Goal: Information Seeking & Learning: Learn about a topic

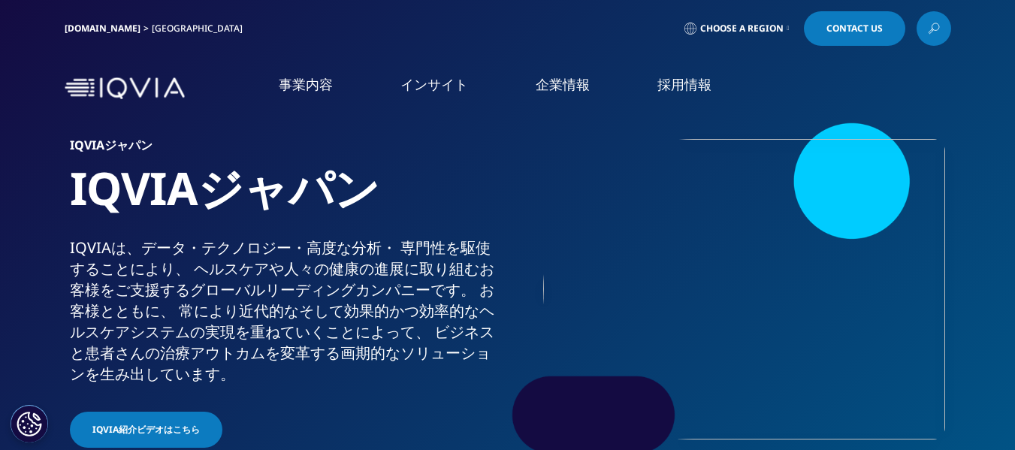
click at [83, 27] on link "[DOMAIN_NAME]" at bounding box center [103, 28] width 76 height 13
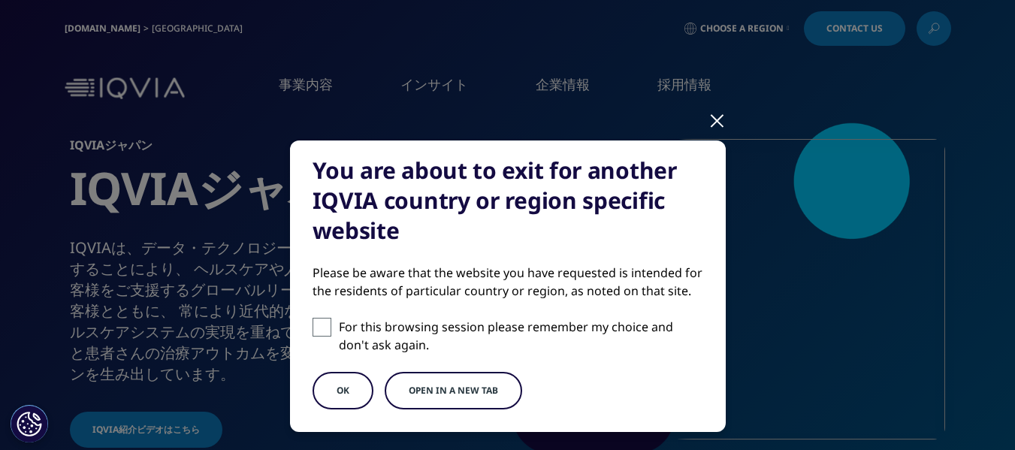
click at [333, 395] on button "OK" at bounding box center [342, 391] width 61 height 38
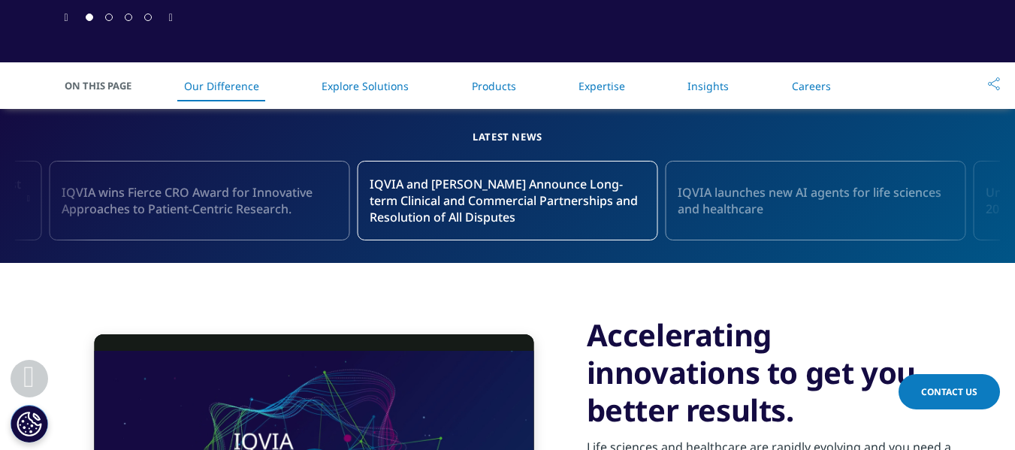
scroll to position [751, 0]
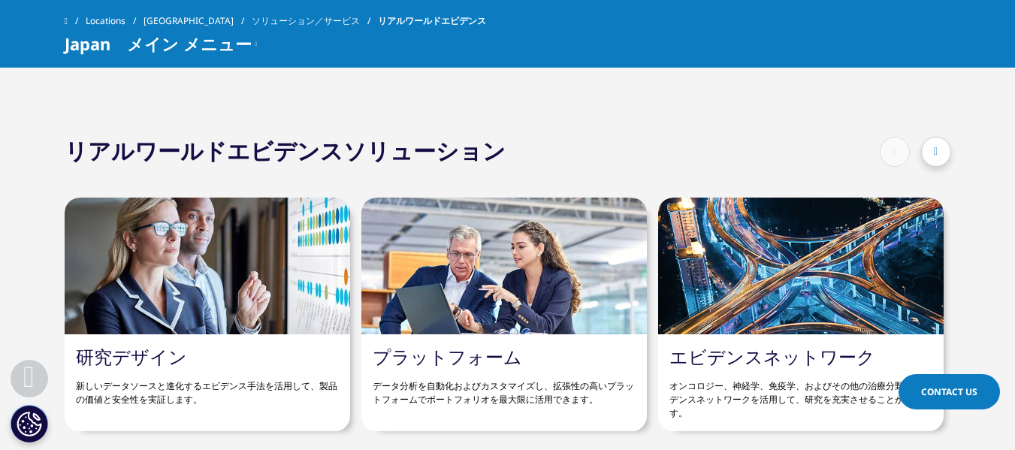
scroll to position [2788, 0]
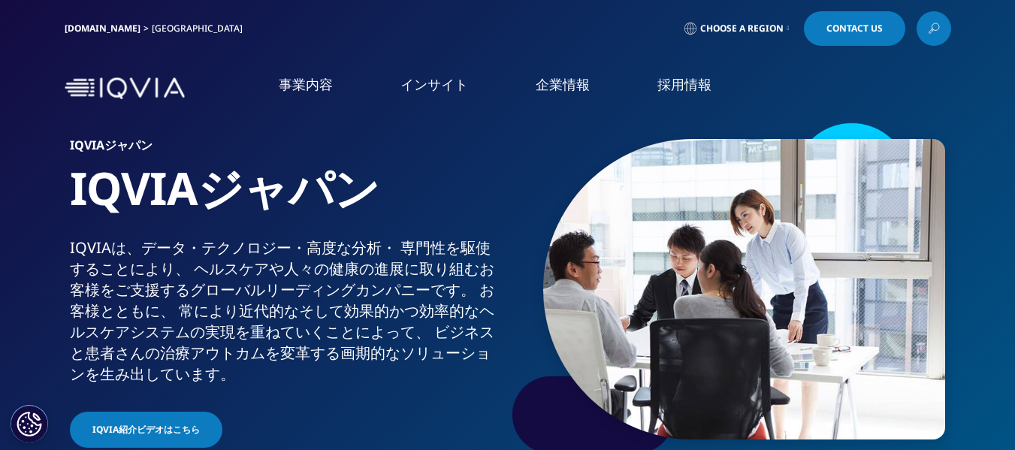
click at [124, 87] on img at bounding box center [125, 88] width 120 height 22
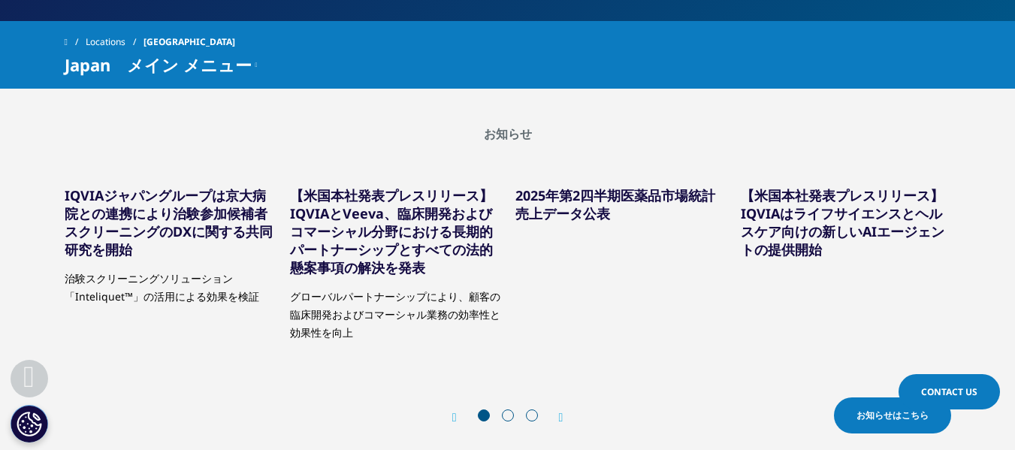
scroll to position [375, 0]
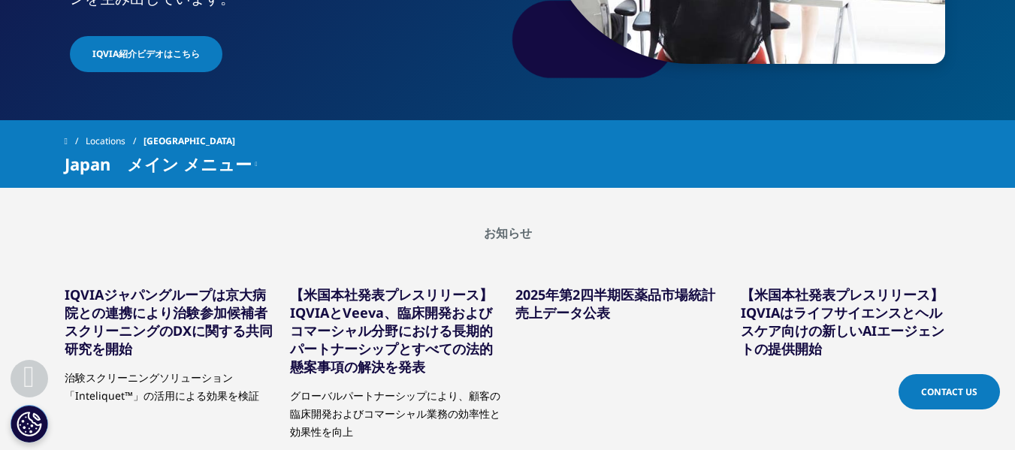
click at [213, 163] on span "Japan　メイン メニュー" at bounding box center [158, 164] width 187 height 18
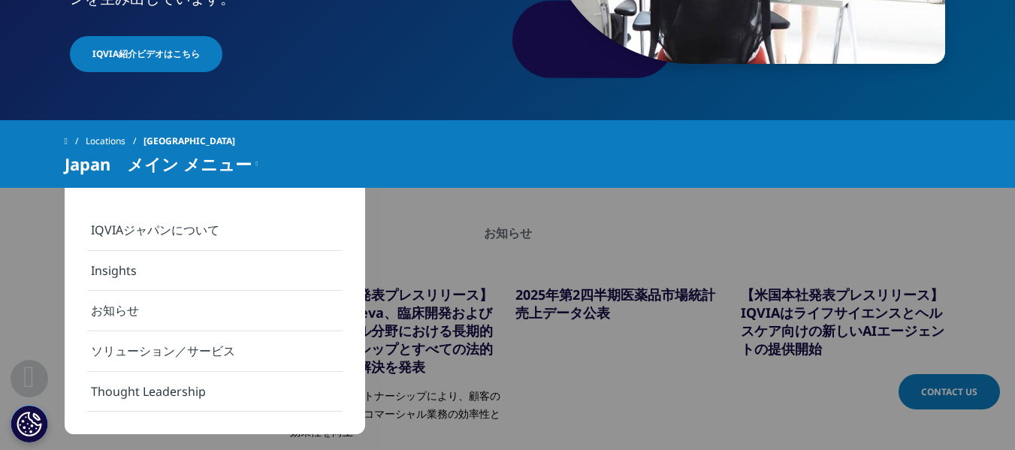
drag, startPoint x: 116, startPoint y: 309, endPoint x: 152, endPoint y: 350, distance: 55.3
drag, startPoint x: 512, startPoint y: 231, endPoint x: 500, endPoint y: 191, distance: 42.3
click at [512, 231] on h2 "お知らせ" at bounding box center [508, 232] width 886 height 15
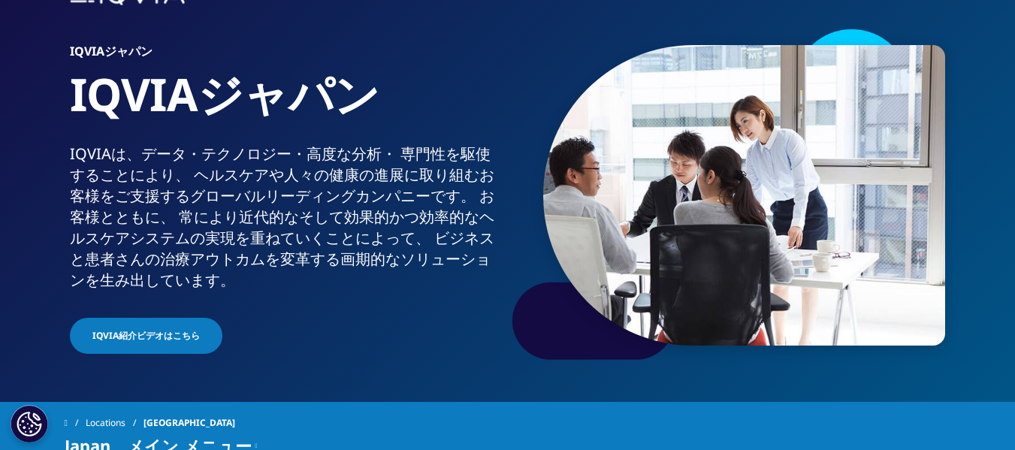
scroll to position [75, 0]
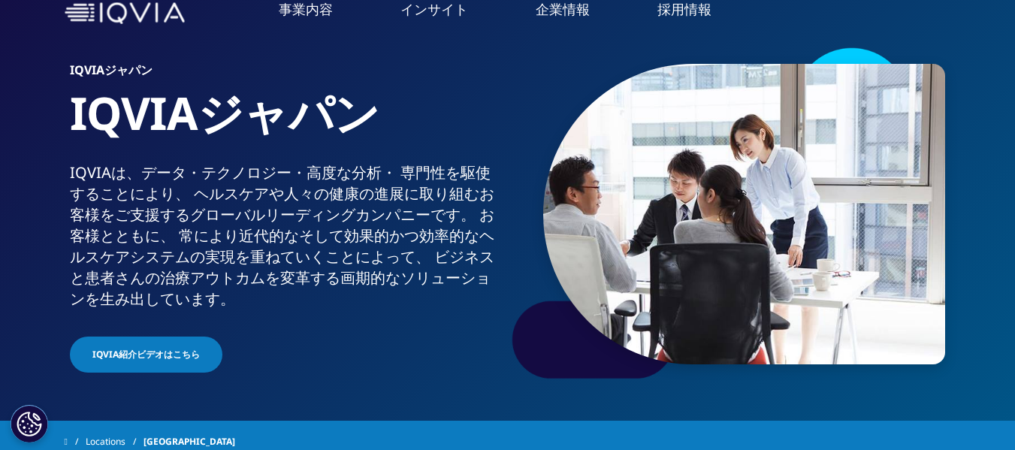
click at [32, 116] on link "概要" at bounding box center [188, 114] width 330 height 17
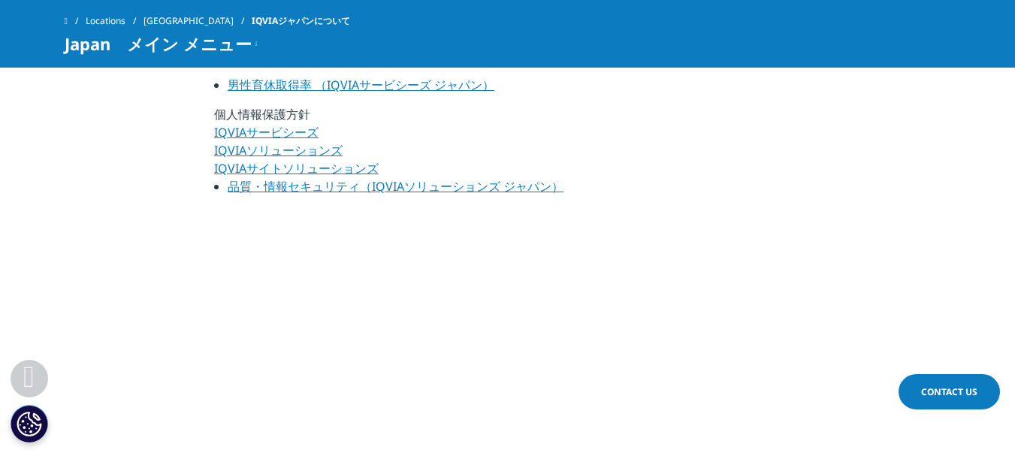
scroll to position [1051, 0]
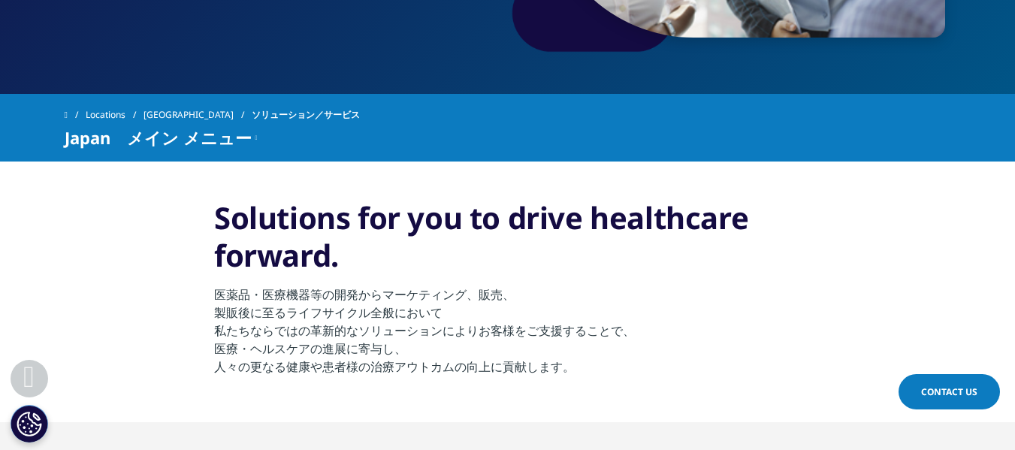
scroll to position [451, 0]
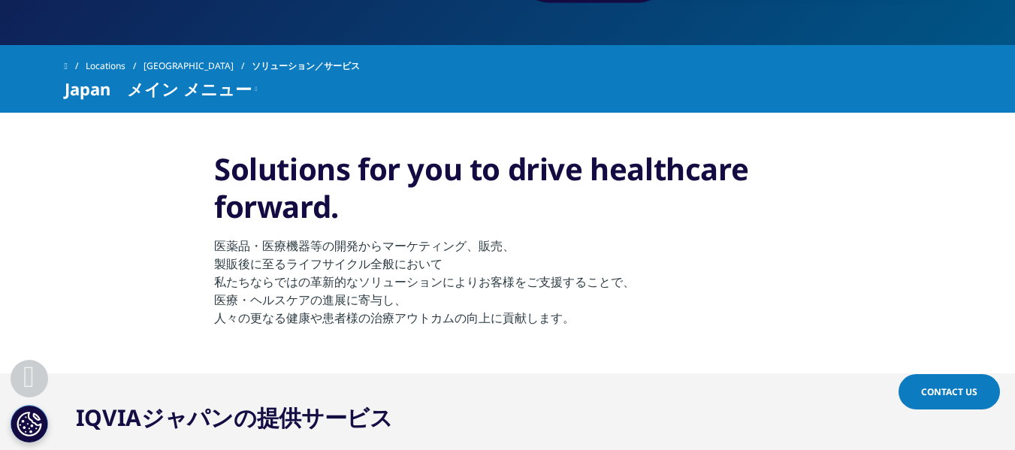
click at [201, 86] on span "Japan　メイン メニュー" at bounding box center [158, 89] width 187 height 18
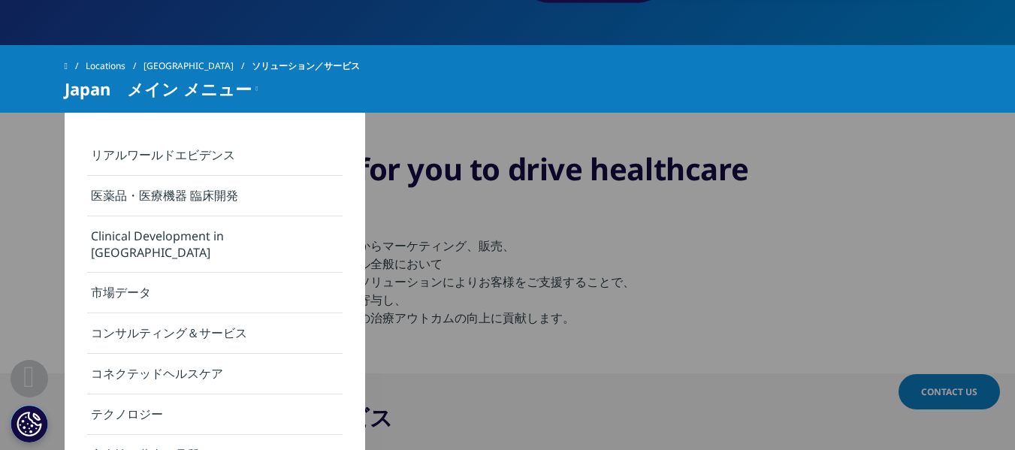
click at [201, 86] on span "Japan　メイン メニュー" at bounding box center [158, 89] width 187 height 18
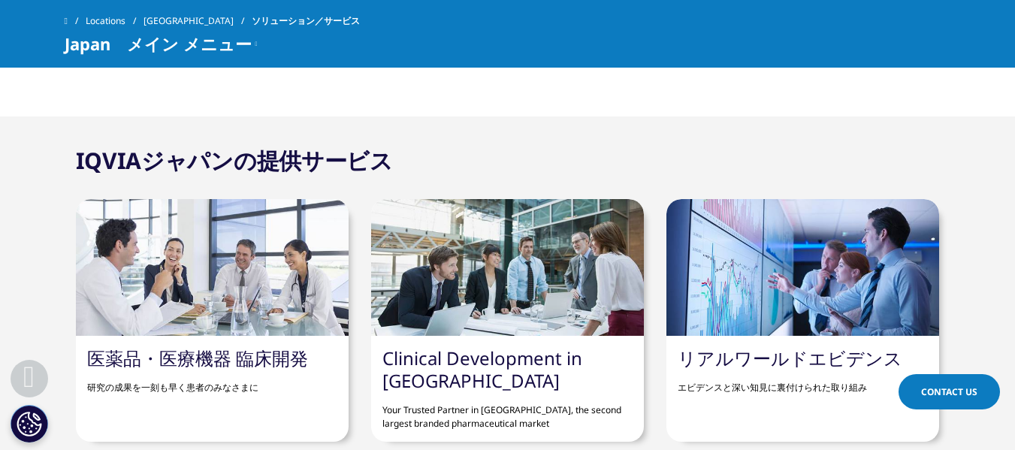
scroll to position [676, 0]
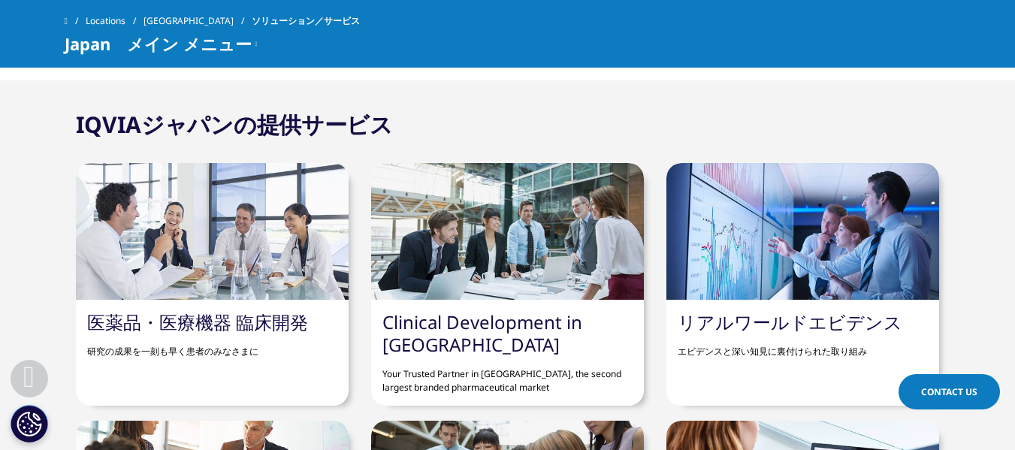
drag, startPoint x: 152, startPoint y: 275, endPoint x: 59, endPoint y: 274, distance: 93.1
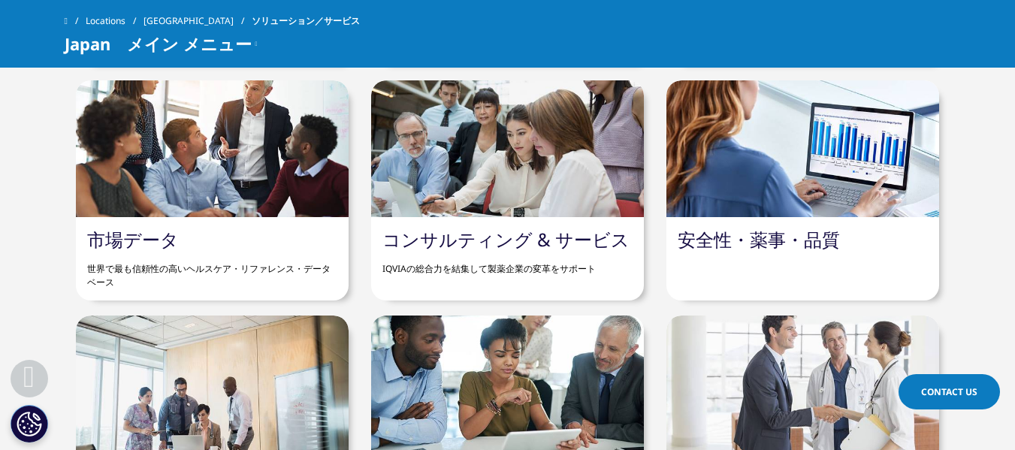
scroll to position [1051, 0]
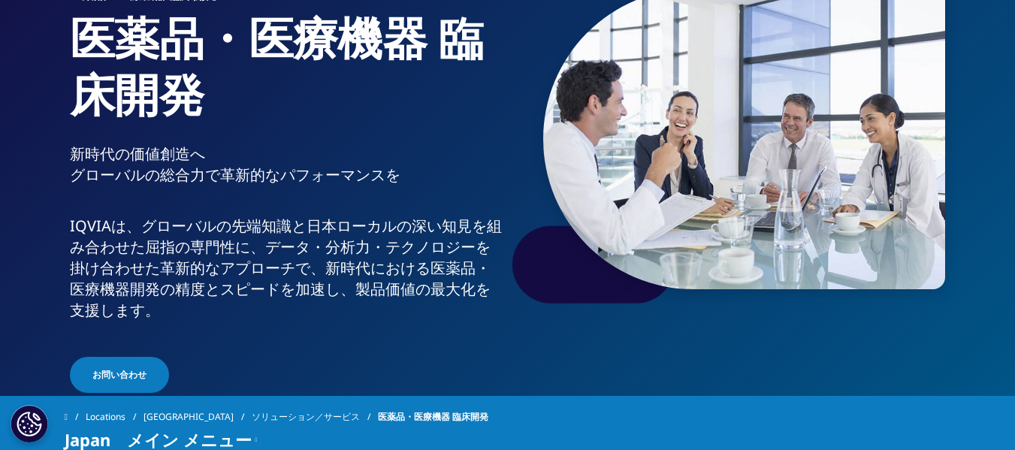
scroll to position [225, 0]
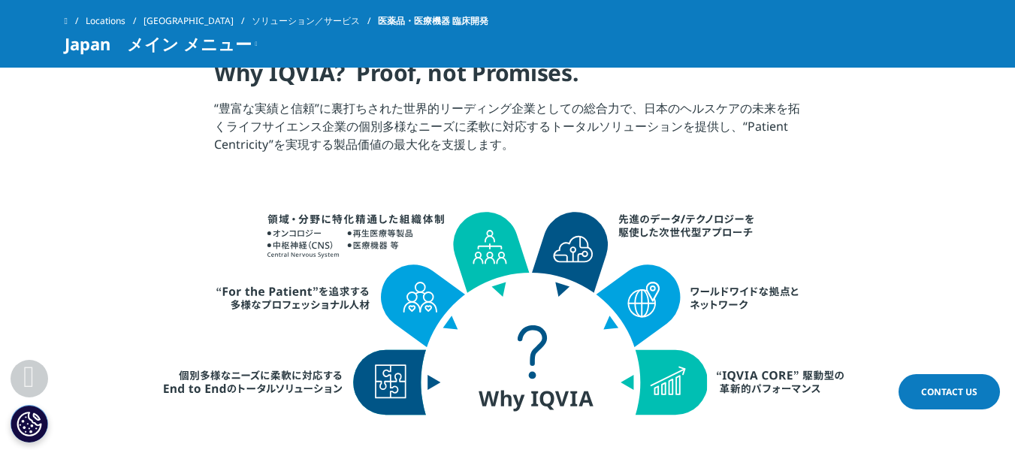
scroll to position [601, 0]
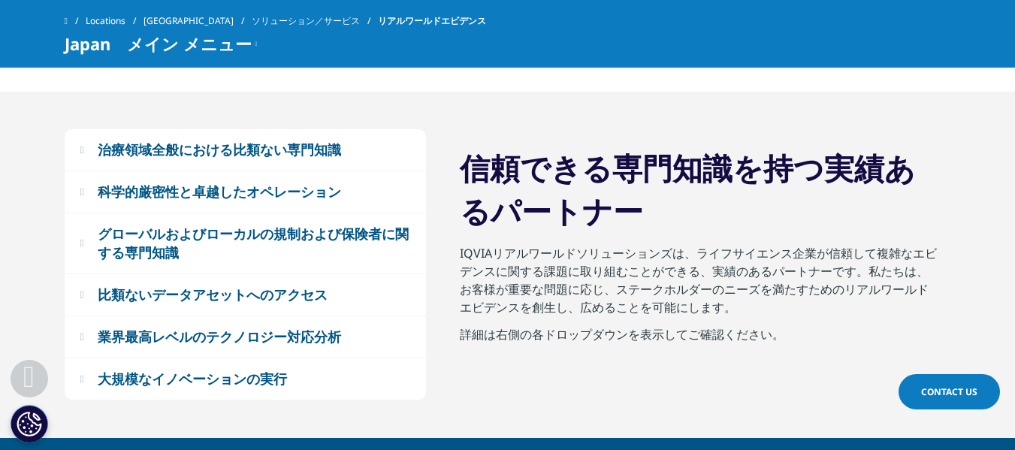
scroll to position [976, 0]
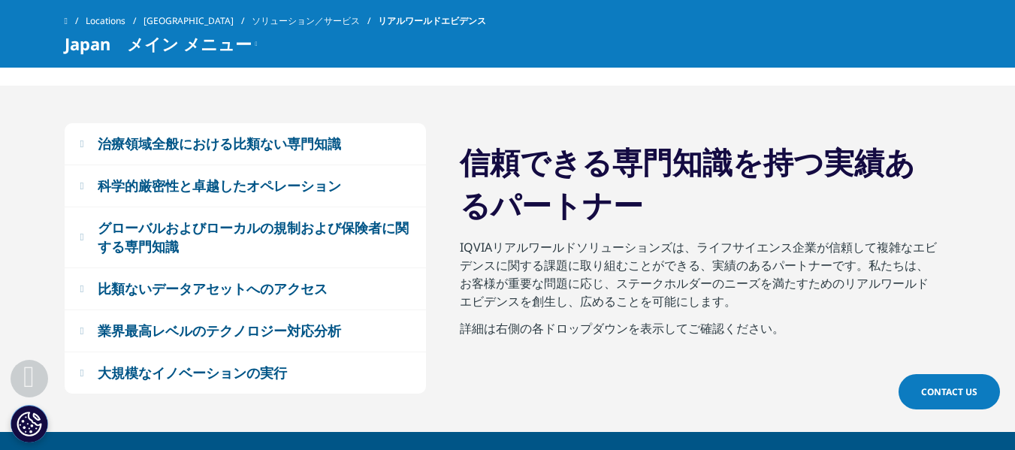
click at [297, 142] on div "治療領域全般における比類ない専門知識" at bounding box center [219, 143] width 243 height 19
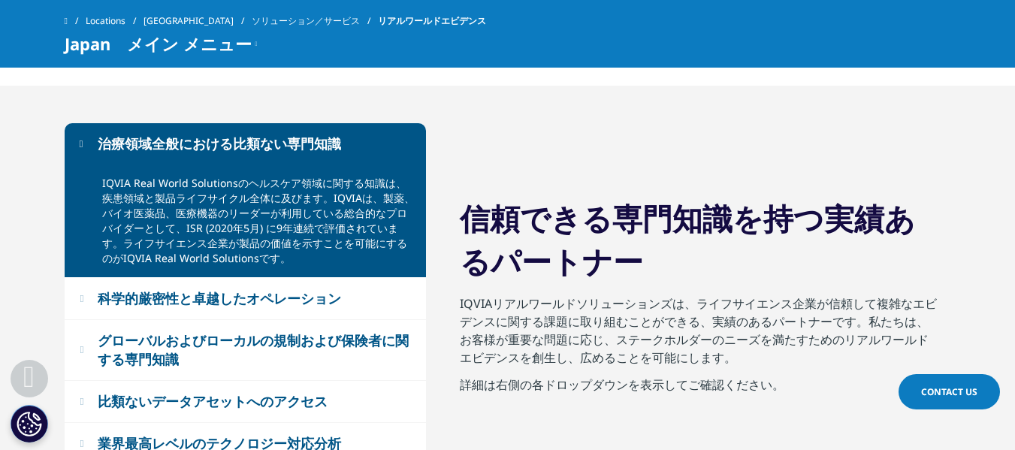
click at [243, 297] on div "科学的厳密性と卓越したオペレーション" at bounding box center [219, 298] width 243 height 19
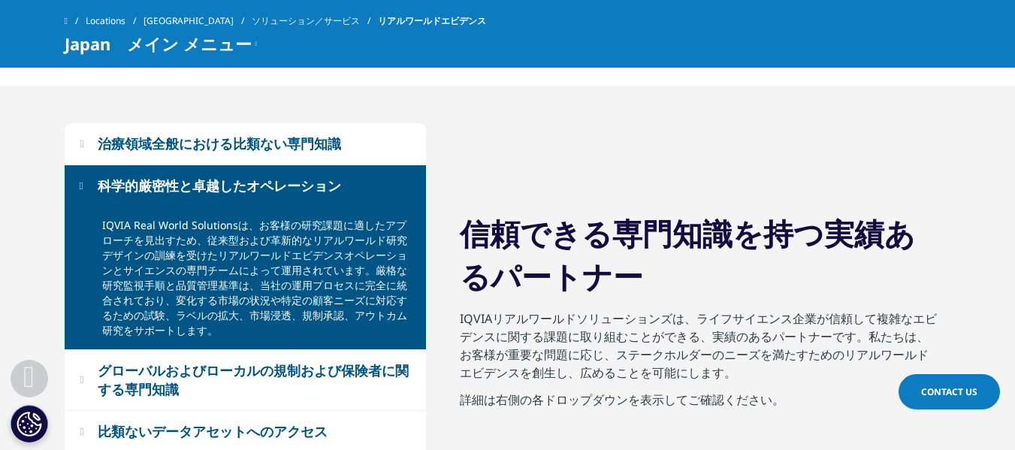
click at [318, 185] on div "科学的厳密性と卓越したオペレーション" at bounding box center [219, 185] width 243 height 19
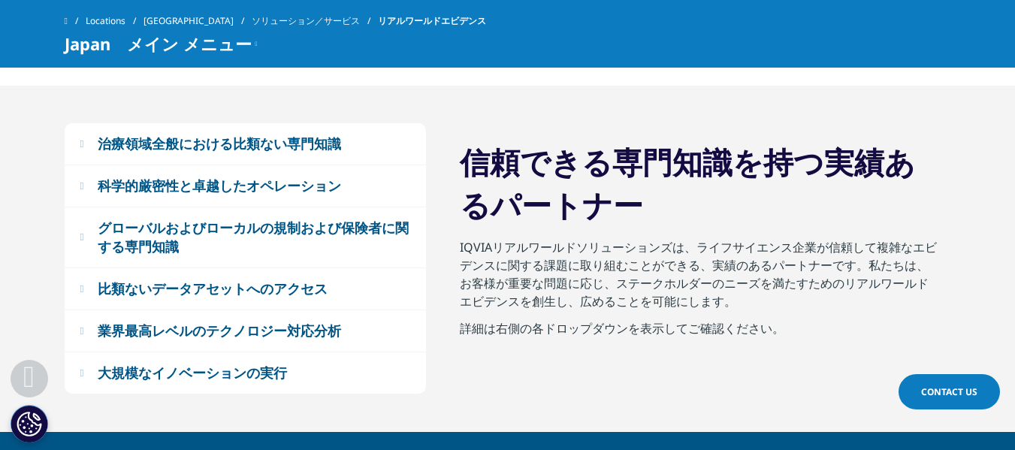
click at [281, 234] on div "グローバルおよびローカルの規制および保険者に関する専門知識" at bounding box center [254, 238] width 312 height 38
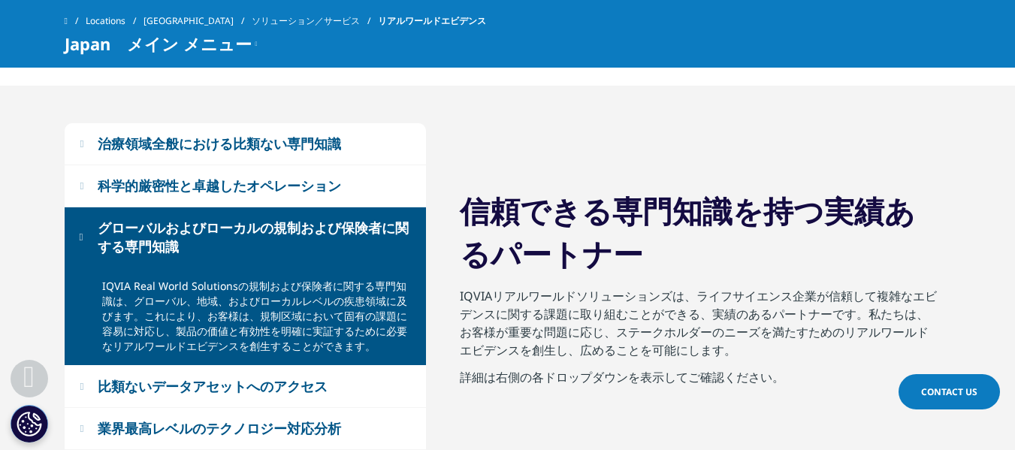
click at [281, 234] on div "グローバルおよびローカルの規制および保険者に関する専門知識" at bounding box center [254, 238] width 312 height 38
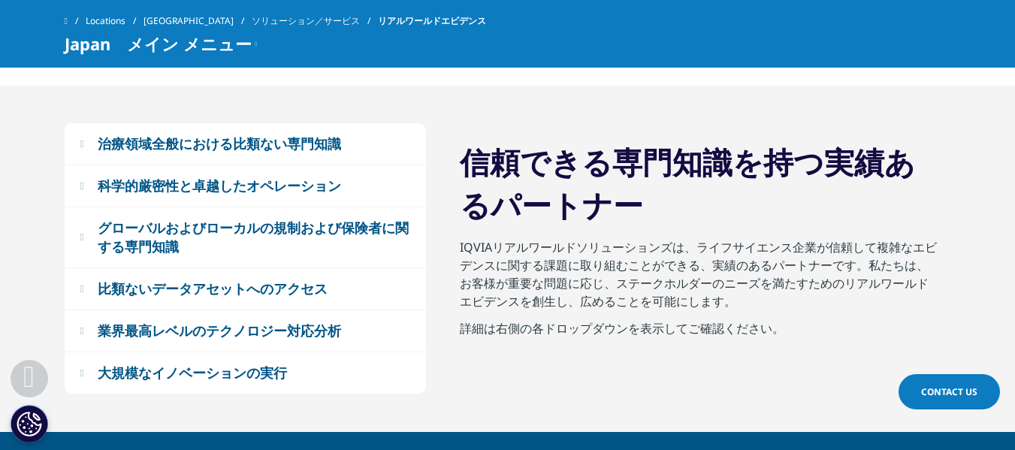
click at [293, 295] on div "比類ないデータアセットへのアクセス" at bounding box center [213, 288] width 230 height 19
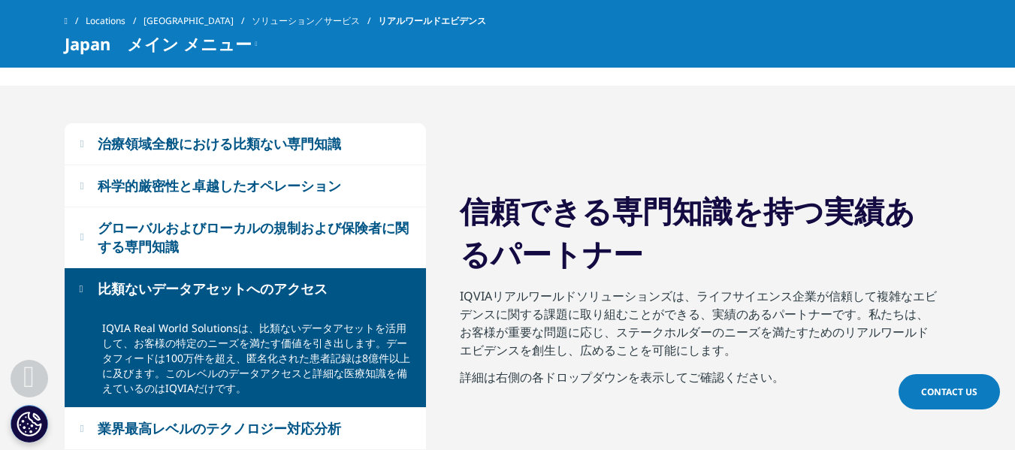
click at [293, 295] on div "比類ないデータアセットへのアクセス" at bounding box center [213, 288] width 230 height 19
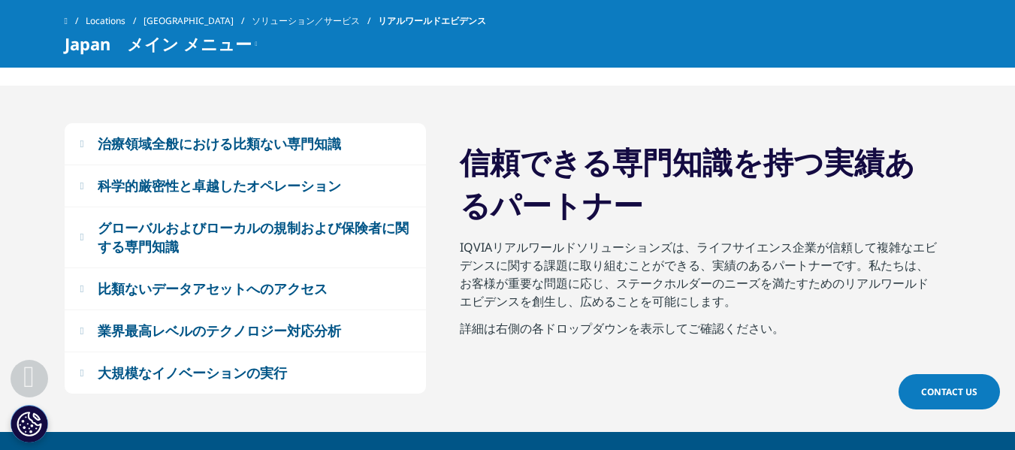
click at [291, 336] on div "業界最高レベルのテクノロジー対応分析" at bounding box center [219, 330] width 243 height 19
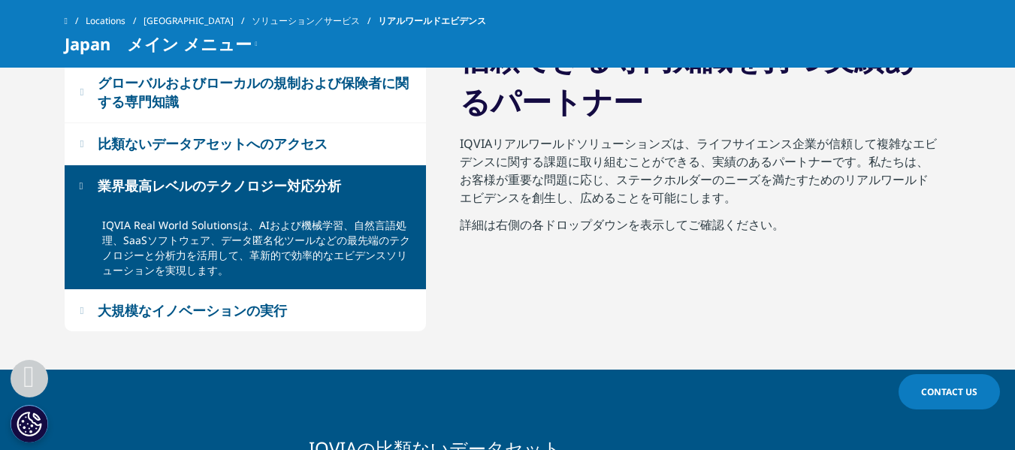
scroll to position [1126, 0]
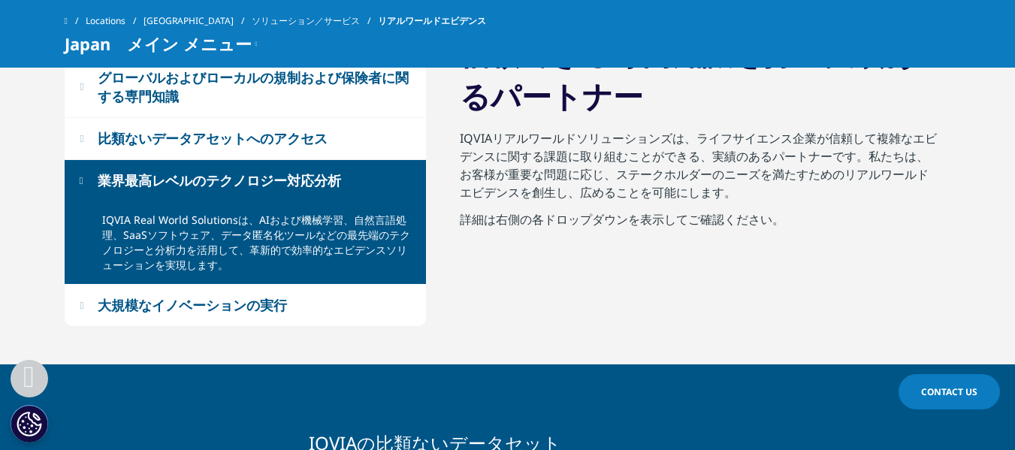
click at [247, 315] on div "大規模なイノベーションの実行" at bounding box center [192, 305] width 189 height 19
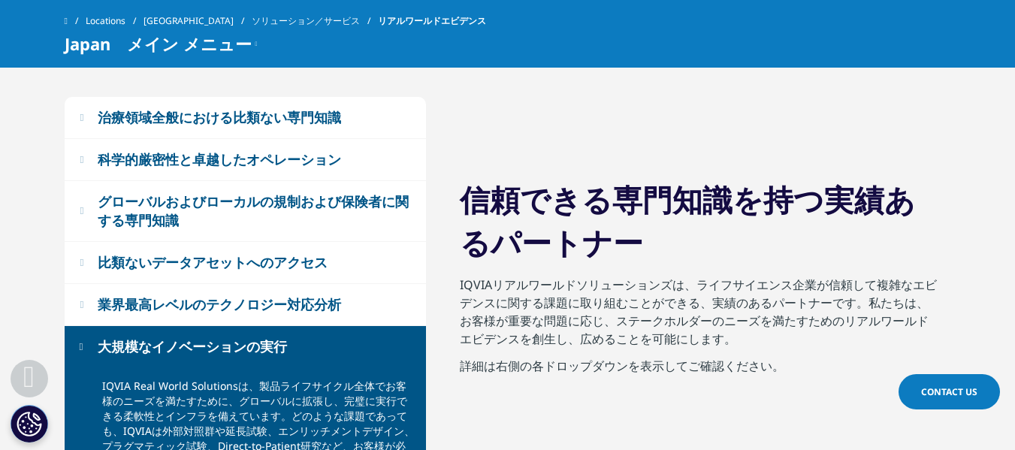
scroll to position [976, 0]
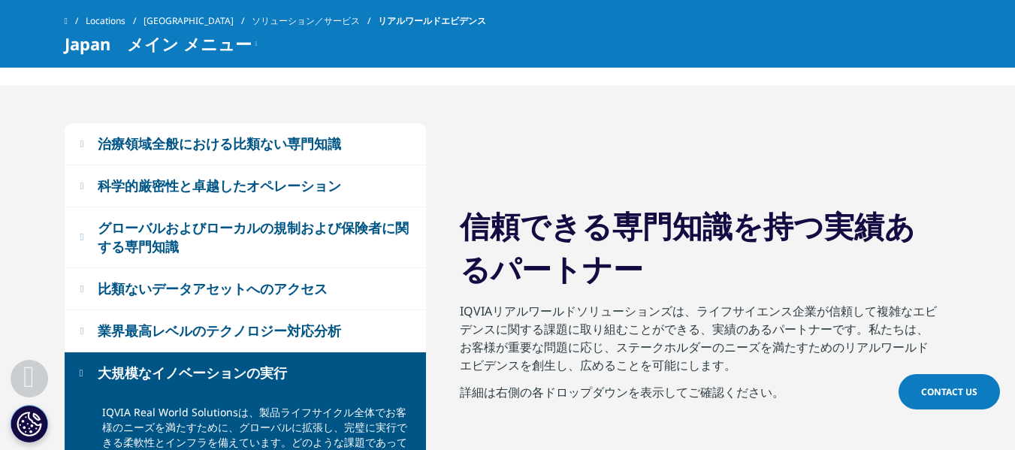
click at [340, 340] on div "業界最高レベルのテクノロジー対応分析" at bounding box center [219, 330] width 243 height 19
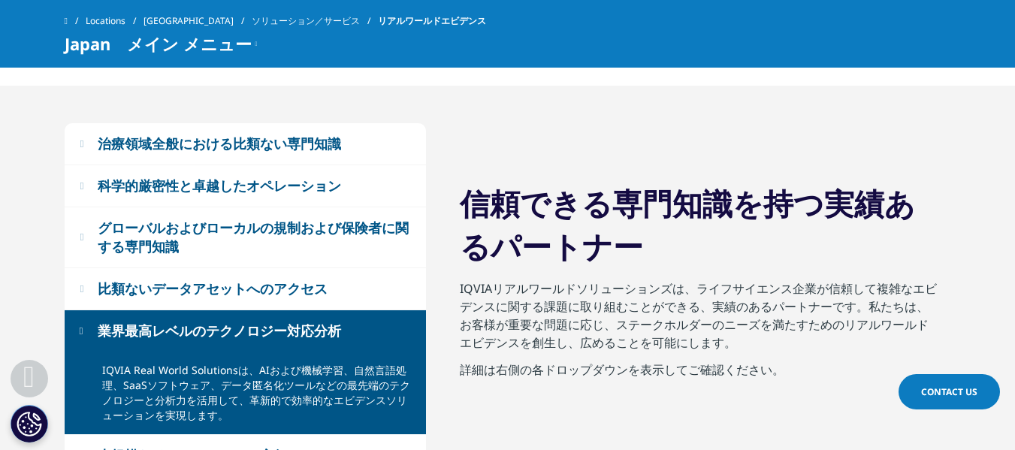
click at [306, 243] on div "グローバルおよびローカルの規制および保険者に関する専門知識" at bounding box center [254, 238] width 312 height 38
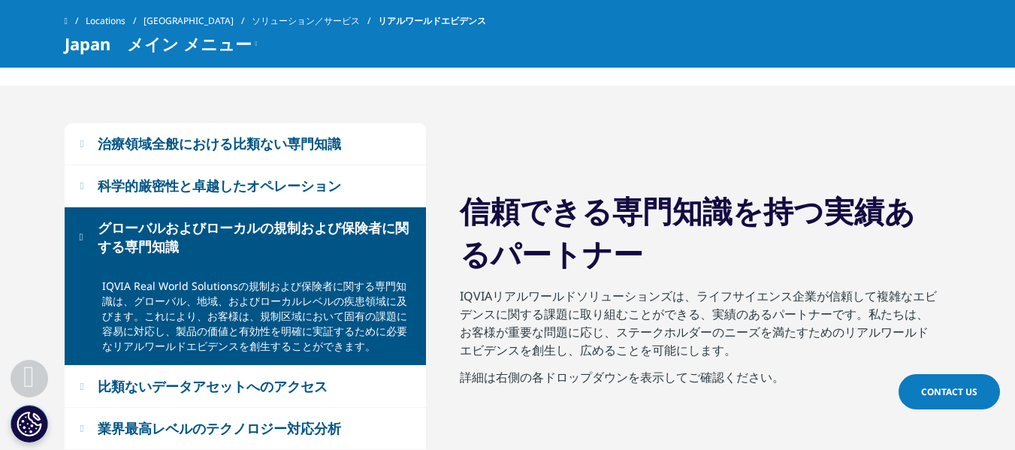
click at [306, 243] on div "グローバルおよびローカルの規制および保険者に関する専門知識" at bounding box center [254, 238] width 312 height 38
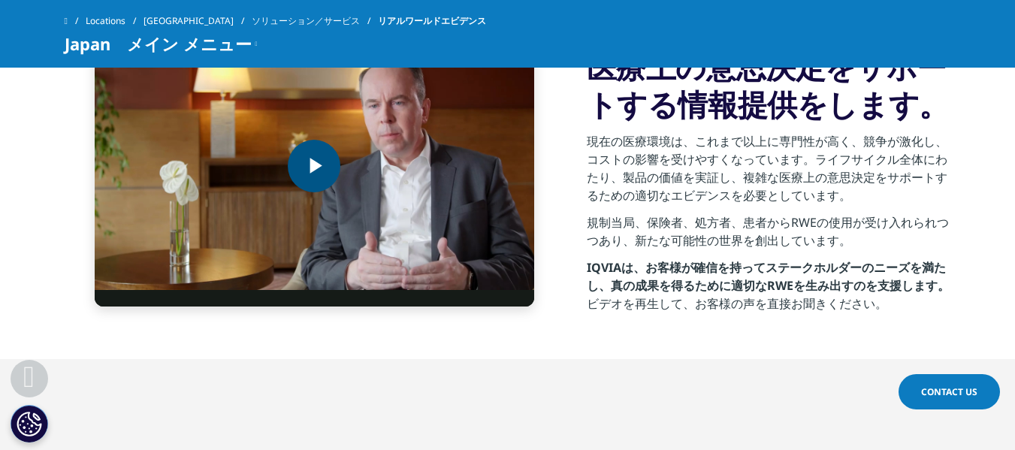
scroll to position [676, 0]
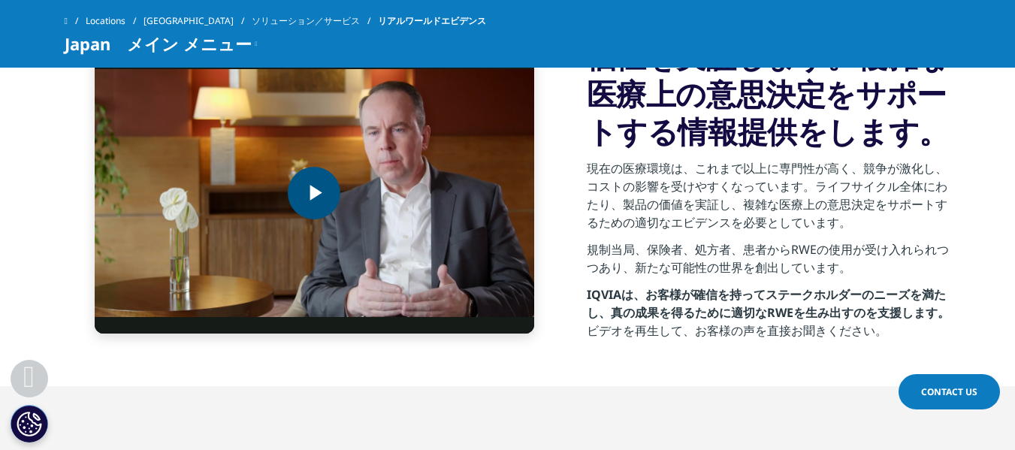
click at [314, 193] on span "Video Player" at bounding box center [314, 193] width 0 height 0
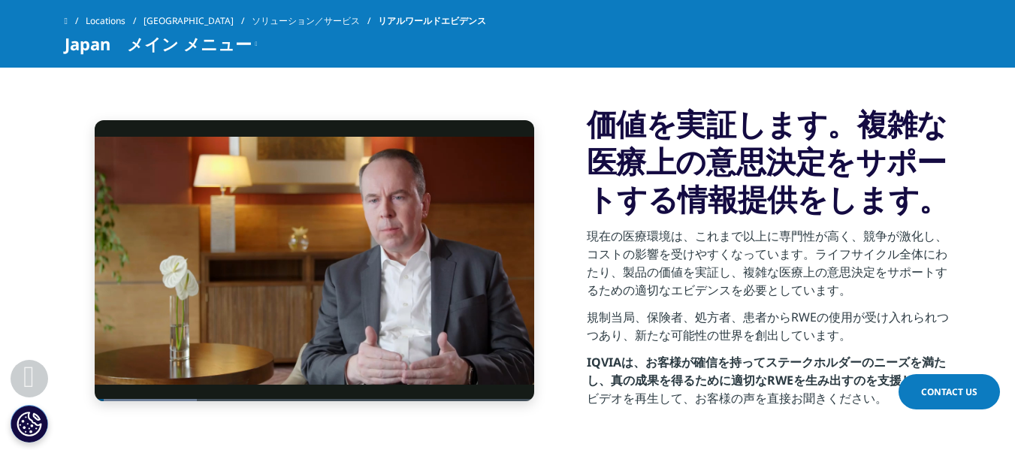
scroll to position [647, 0]
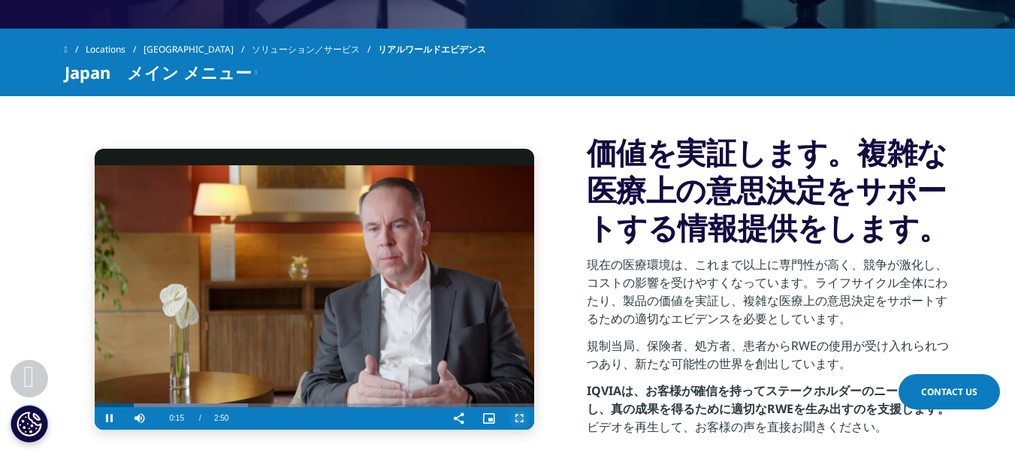
click at [519, 418] on span "Video Player" at bounding box center [519, 418] width 30 height 0
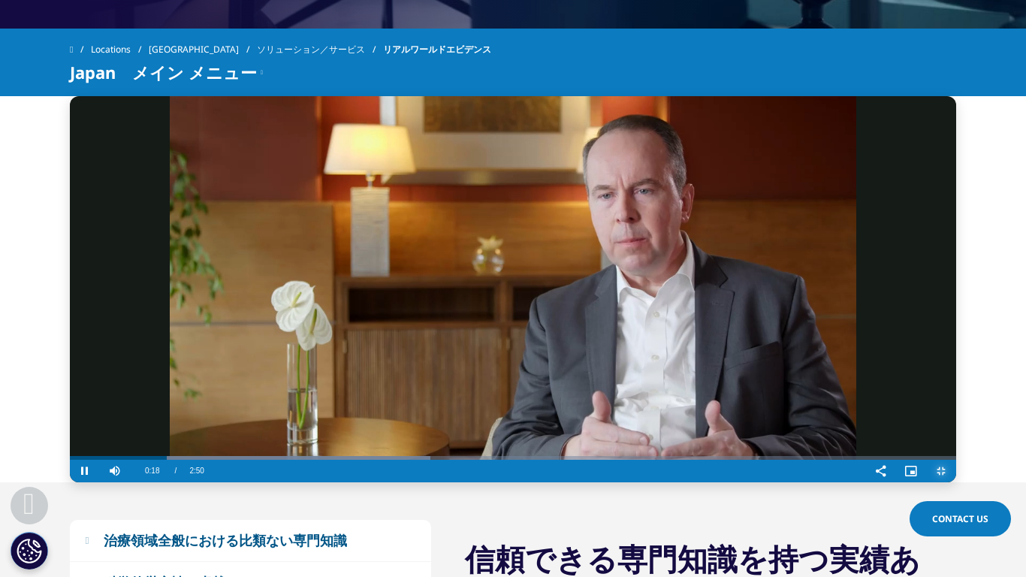
click at [956, 449] on span "Video Player" at bounding box center [941, 471] width 30 height 0
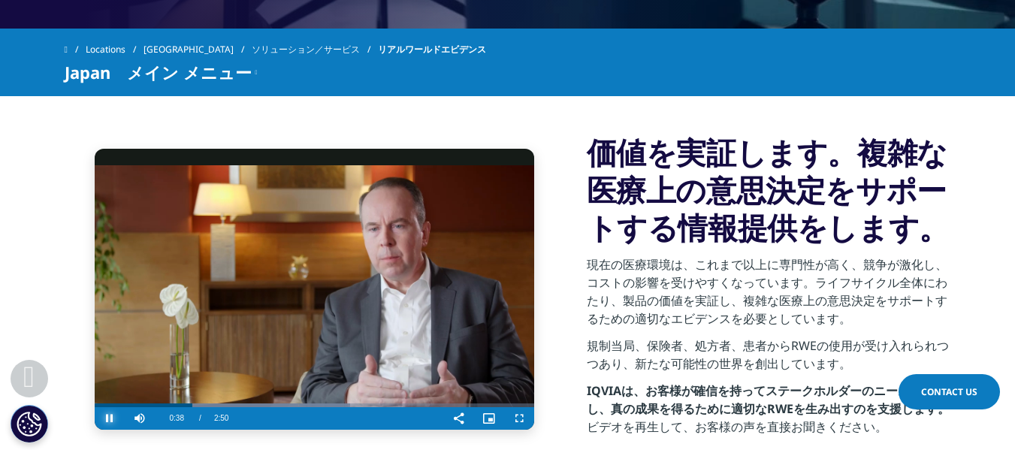
click at [111, 418] on span "Video Player" at bounding box center [110, 418] width 30 height 0
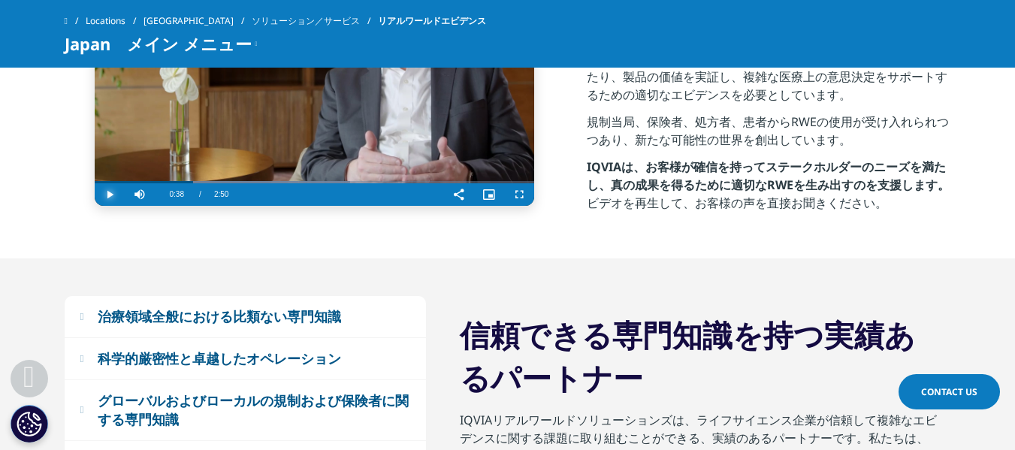
scroll to position [873, 0]
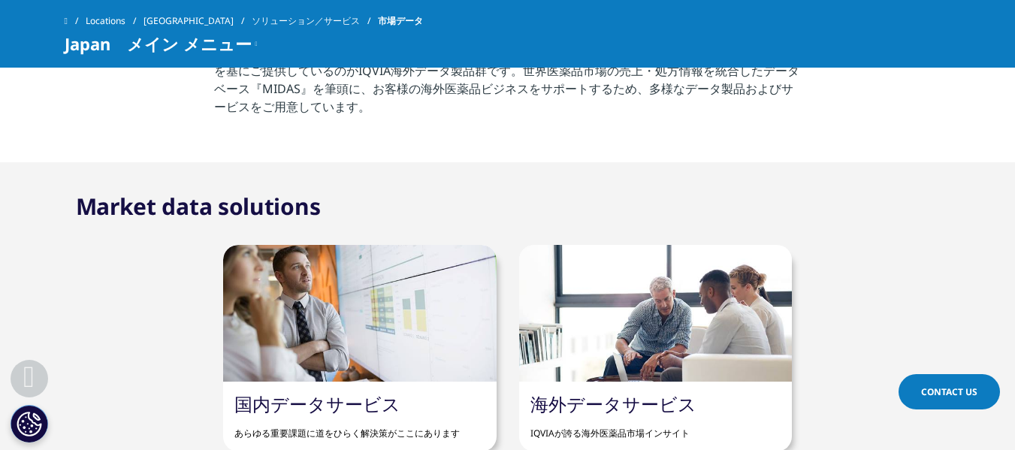
scroll to position [826, 0]
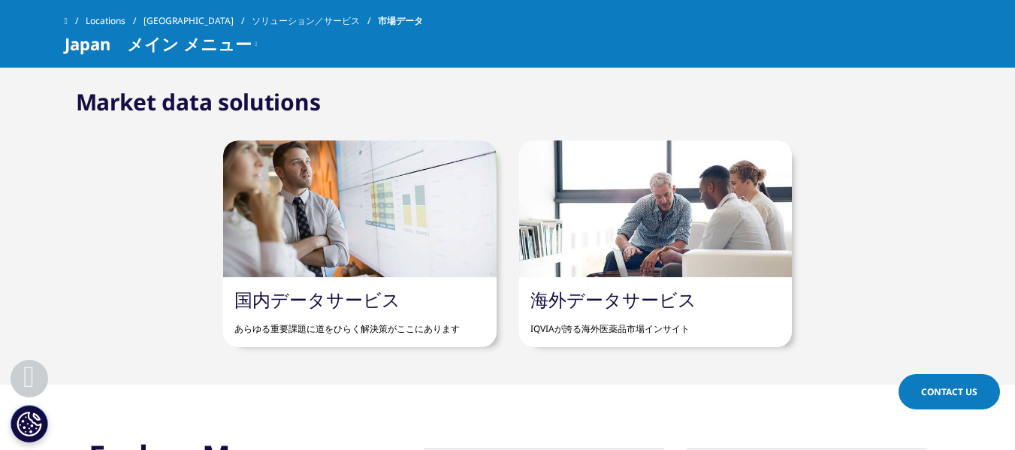
click at [384, 212] on div at bounding box center [359, 208] width 273 height 137
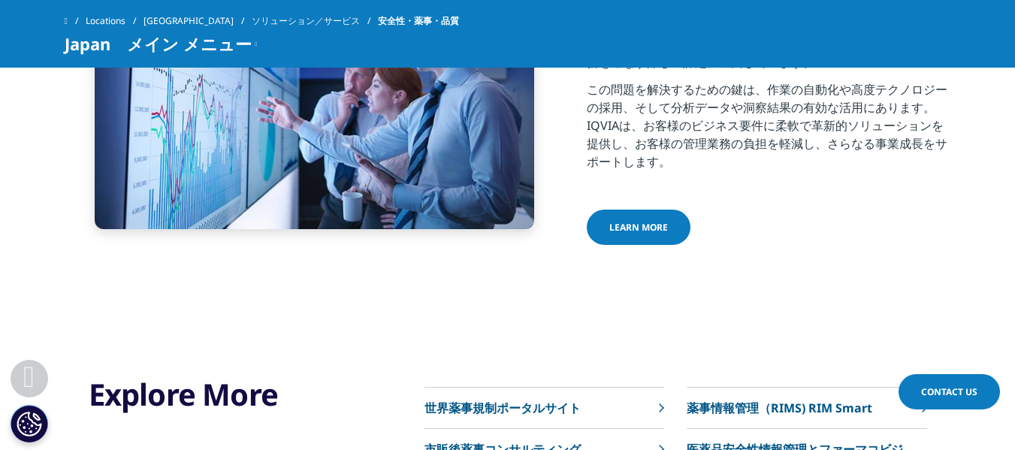
scroll to position [826, 0]
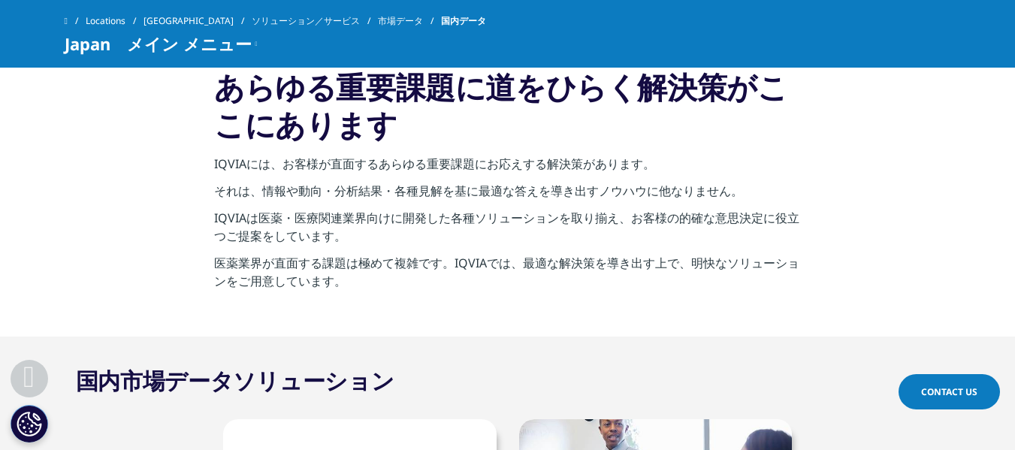
scroll to position [451, 0]
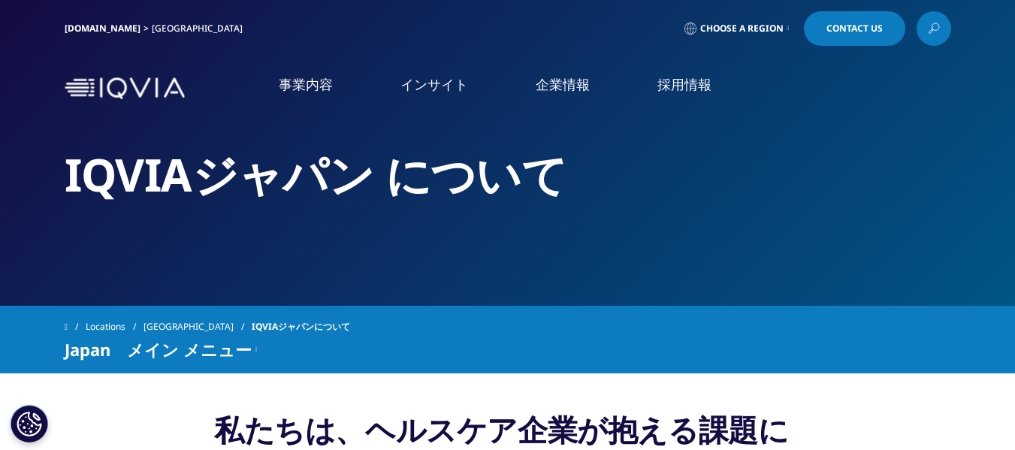
click at [73, 221] on link "IQVIA Connected Intelligence" at bounding box center [188, 219] width 330 height 17
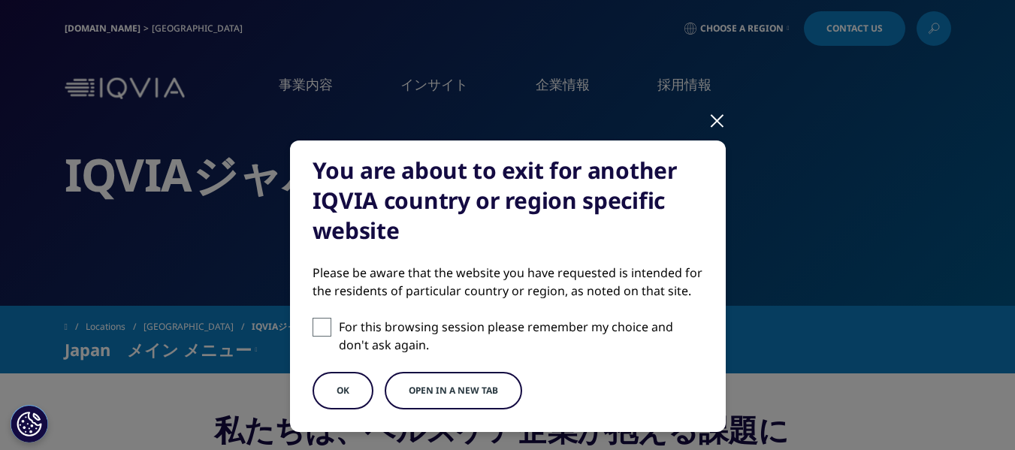
click at [701, 116] on div "You are about to exit for another IQVIA country or region specific website Plea…" at bounding box center [508, 298] width 886 height 597
click at [710, 123] on div at bounding box center [716, 119] width 17 height 41
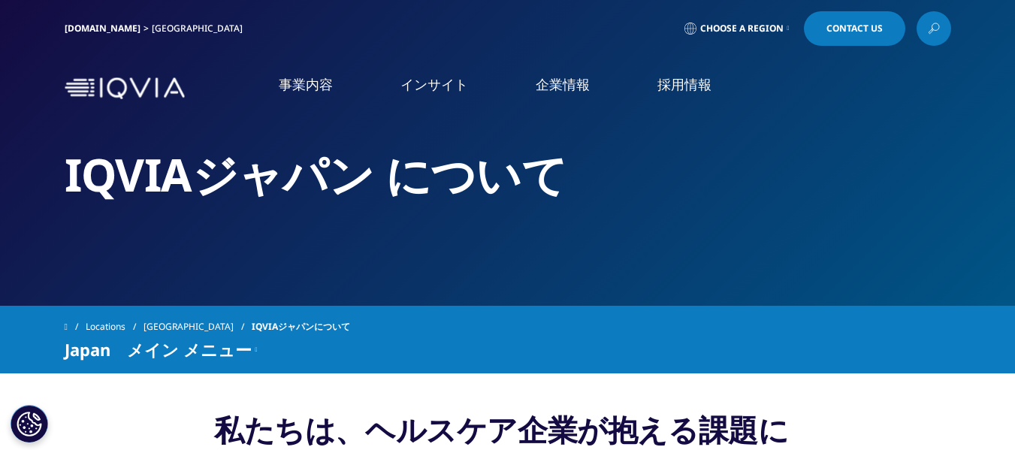
click at [135, 86] on img at bounding box center [125, 88] width 120 height 22
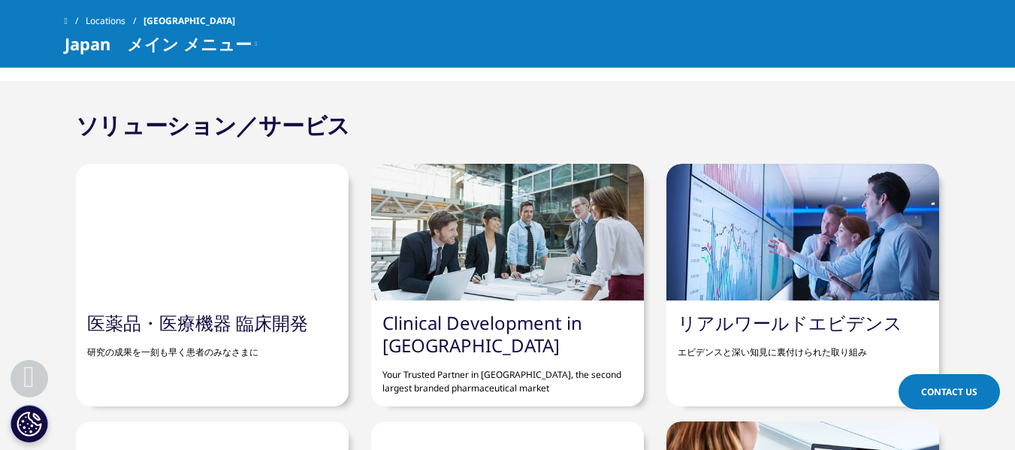
scroll to position [1202, 0]
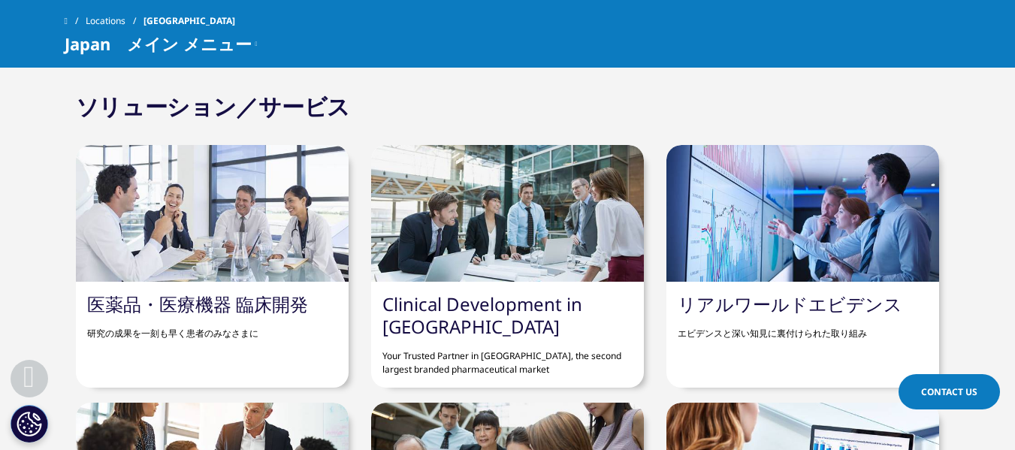
drag, startPoint x: 167, startPoint y: 308, endPoint x: 37, endPoint y: 175, distance: 186.4
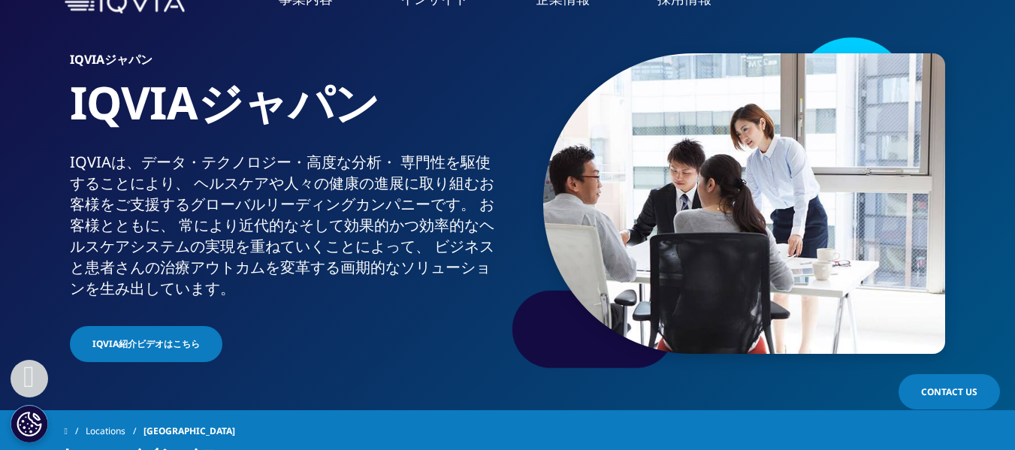
scroll to position [0, 0]
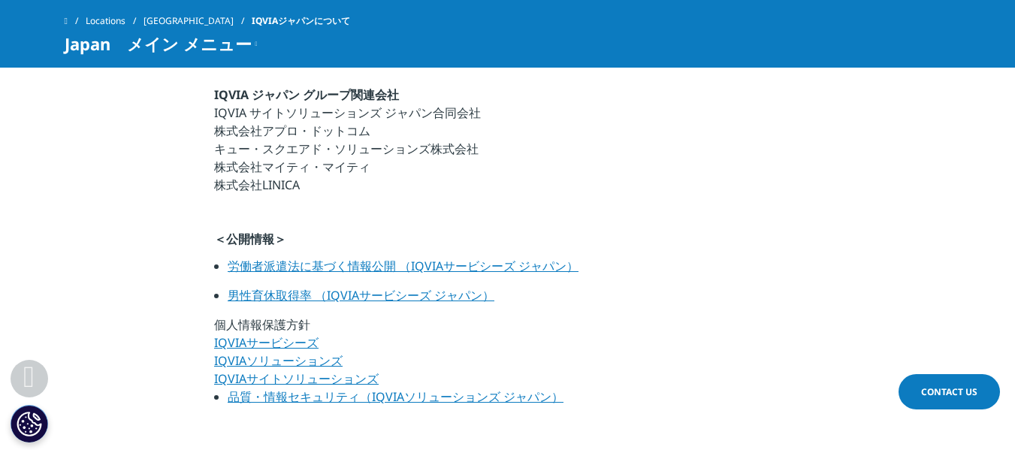
scroll to position [901, 0]
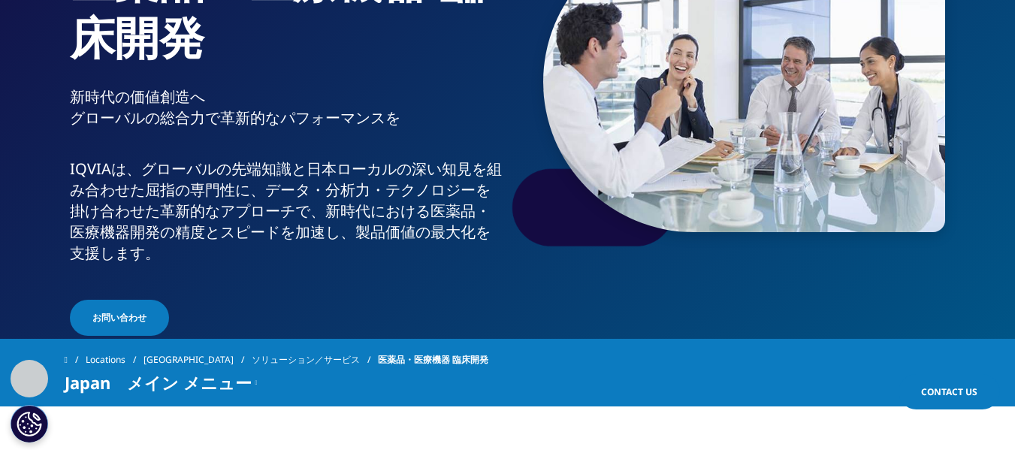
scroll to position [375, 0]
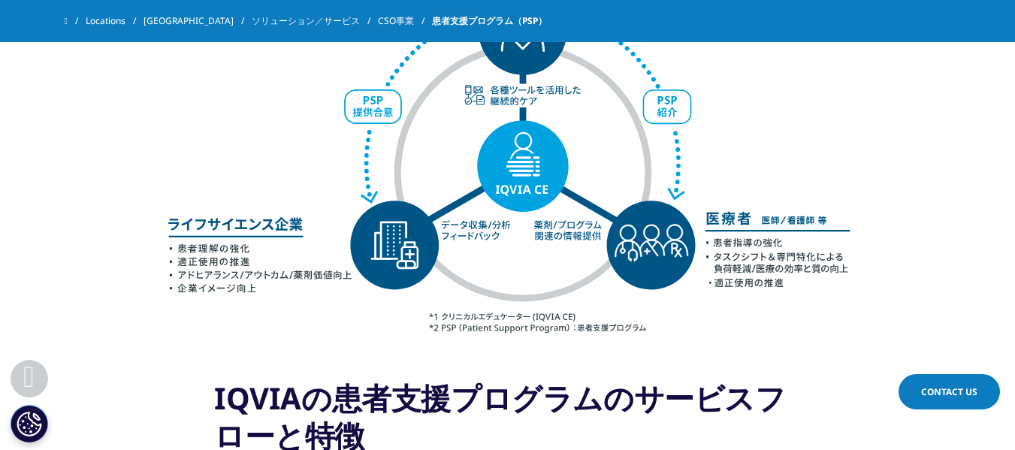
scroll to position [1129, 0]
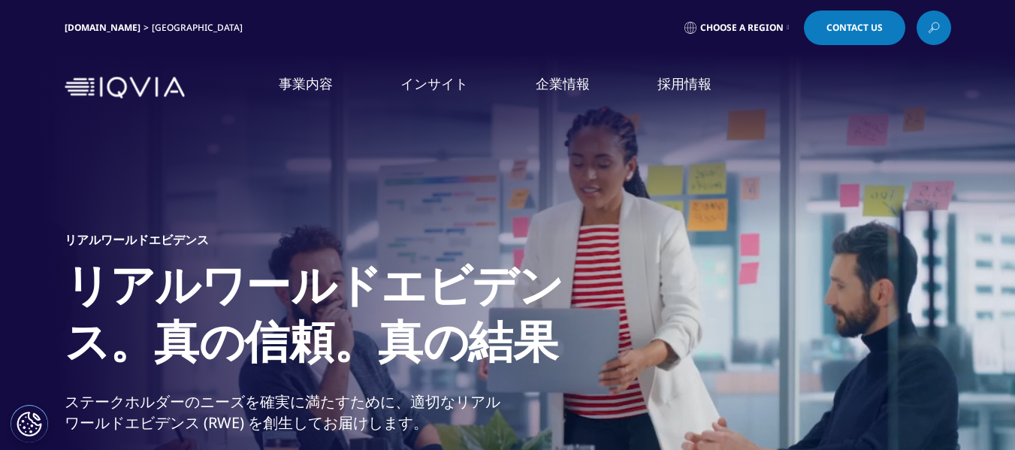
scroll to position [75, 0]
